Goal: Entertainment & Leisure: Consume media (video, audio)

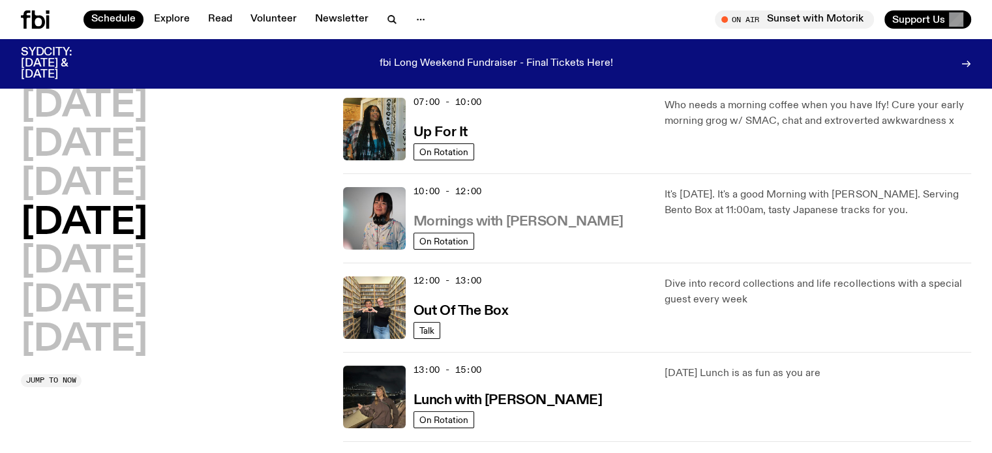
scroll to position [102, 0]
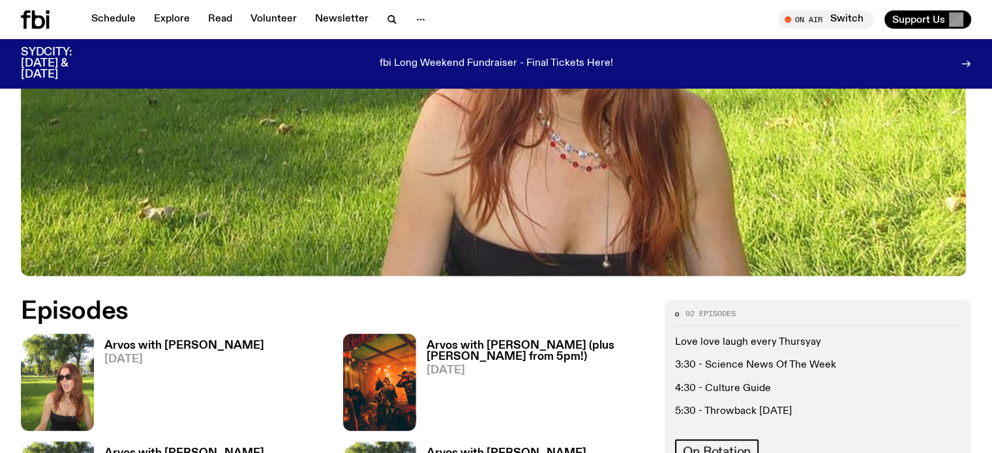
scroll to position [456, 0]
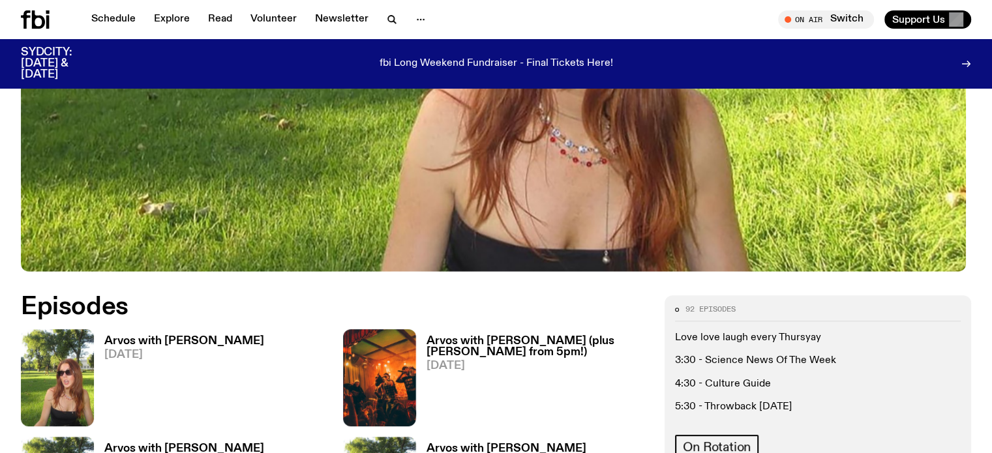
click at [186, 338] on h3 "Arvos with Lizzie Bowles" at bounding box center [184, 341] width 160 height 11
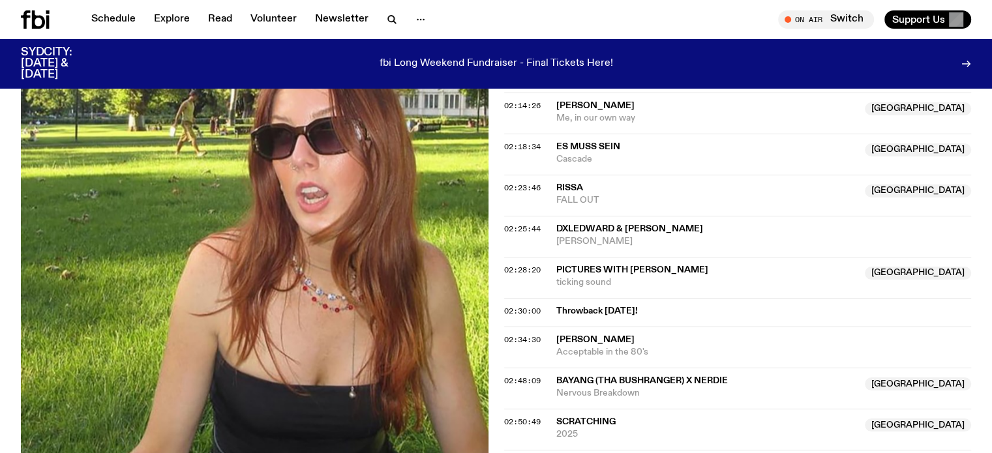
scroll to position [2019, 0]
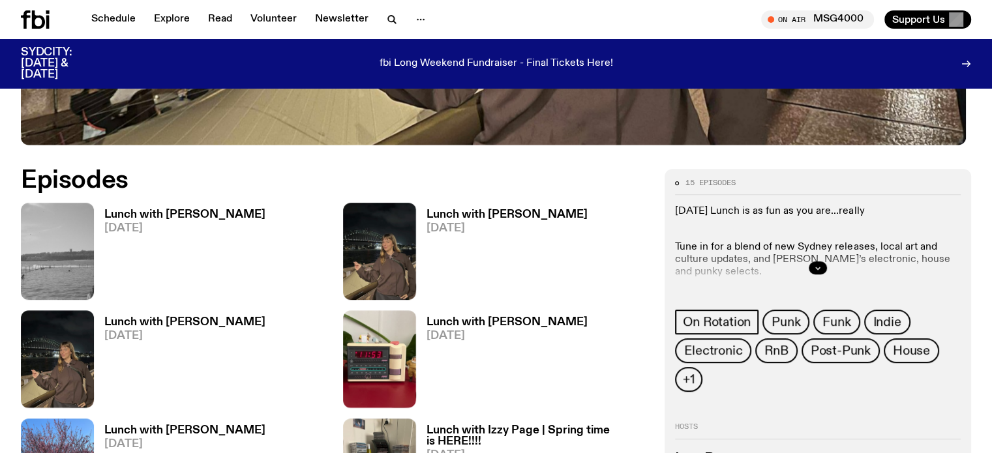
scroll to position [586, 0]
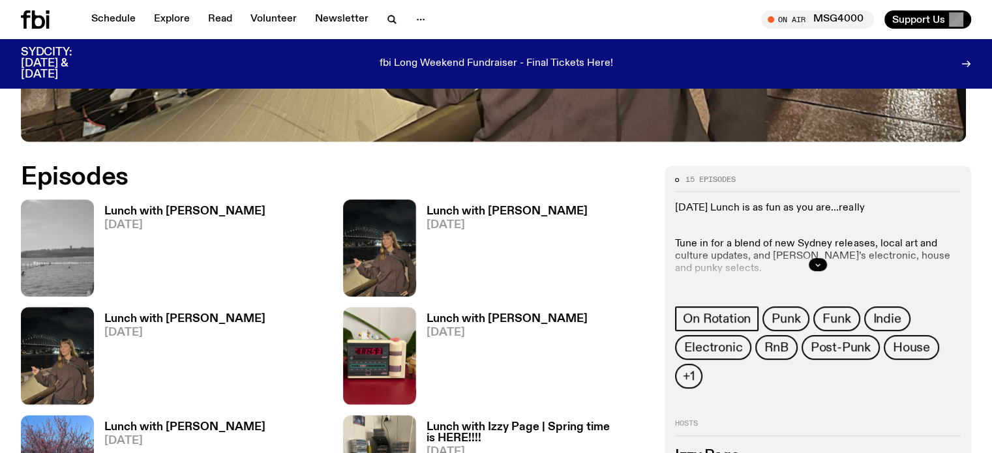
click at [140, 206] on h3 "Lunch with Izzy Page" at bounding box center [184, 211] width 161 height 11
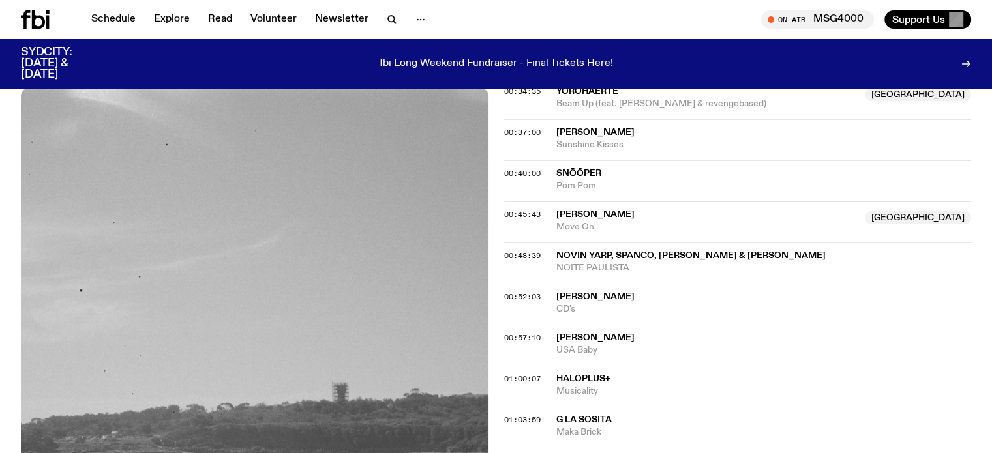
scroll to position [843, 0]
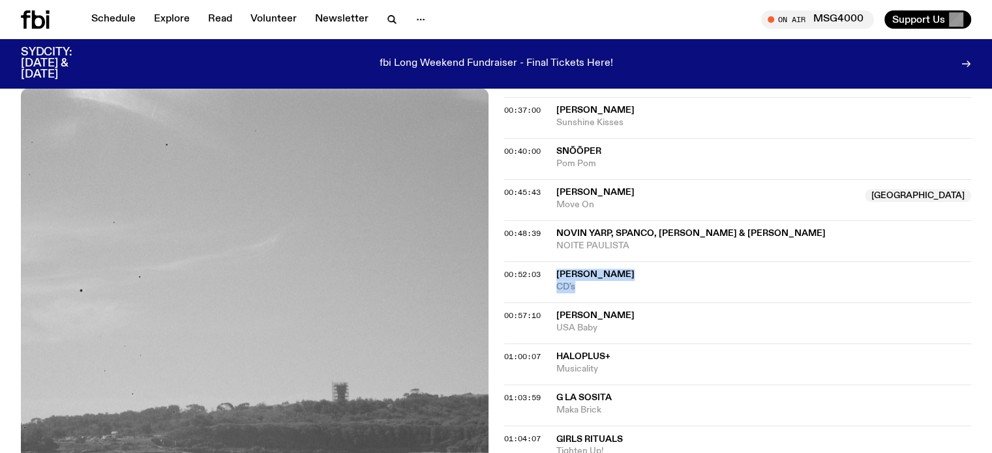
drag, startPoint x: 557, startPoint y: 257, endPoint x: 576, endPoint y: 271, distance: 23.7
click at [576, 271] on div "Elaine Howley CD's" at bounding box center [763, 281] width 415 height 25
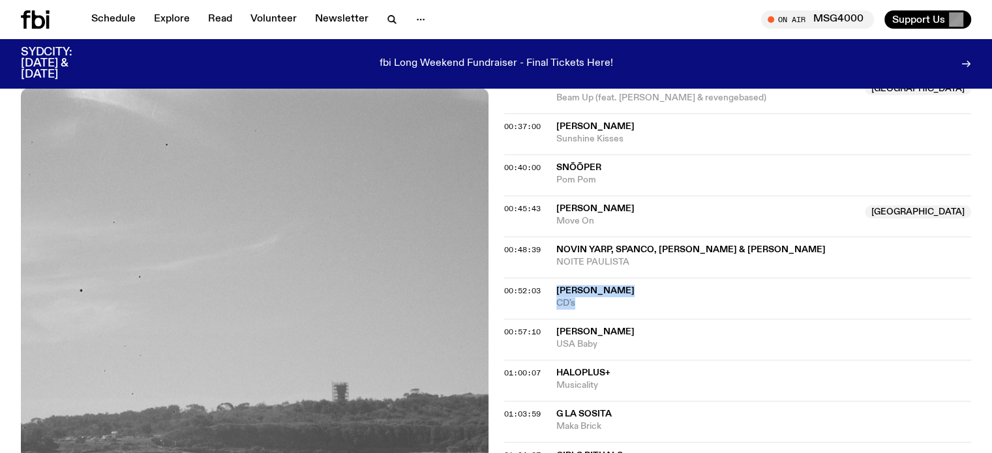
scroll to position [778, 0]
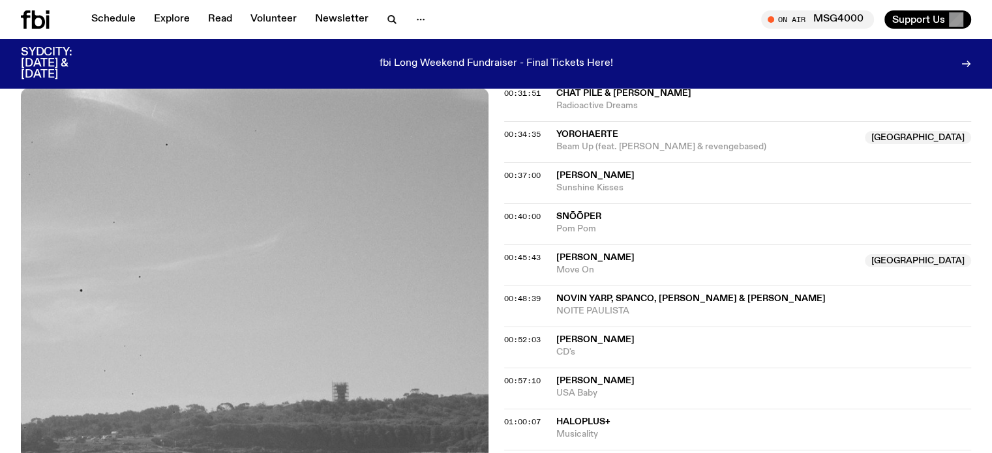
click at [0, 262] on div "Aired on 02.10.25 , 8:30am On Rotation HEY HEY <3 Fundraiser for Blak Justice a…" at bounding box center [496, 247] width 992 height 1524
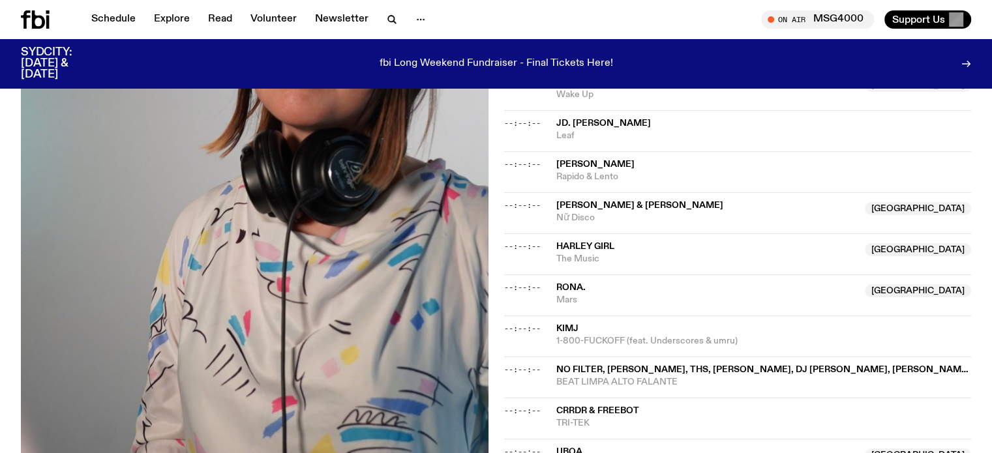
scroll to position [1366, 0]
